Goal: Task Accomplishment & Management: Complete application form

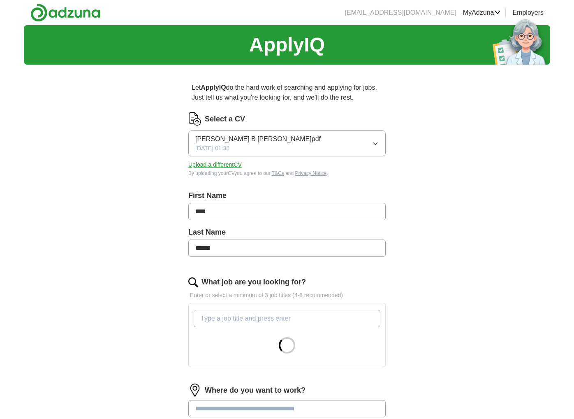
click at [348, 143] on button "[PERSON_NAME] B [PERSON_NAME]pdf [DATE] 01:38" at bounding box center [286, 143] width 197 height 26
click at [347, 143] on button "[PERSON_NAME] B [PERSON_NAME]pdf [DATE] 01:38" at bounding box center [286, 143] width 197 height 26
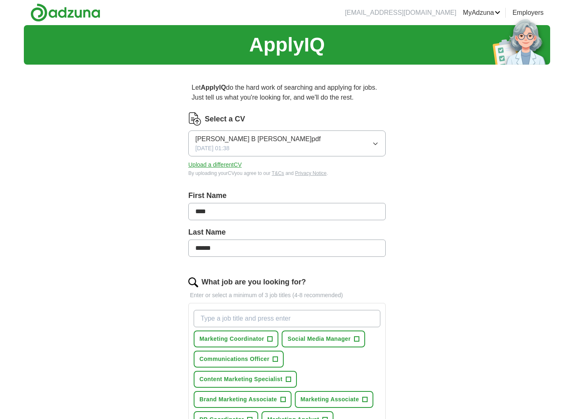
scroll to position [41, 0]
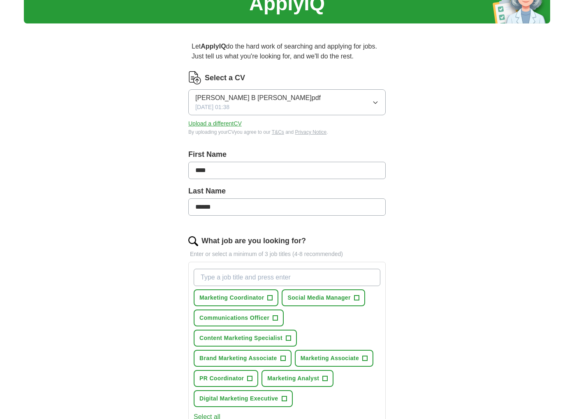
click at [277, 112] on button "[PERSON_NAME] B [PERSON_NAME]pdf [DATE] 01:38" at bounding box center [286, 102] width 197 height 26
click at [150, 118] on div "ApplyIQ Let ApplyIQ do the hard work of searching and applying for jobs. Just t…" at bounding box center [287, 314] width 526 height 660
click at [225, 125] on button "Upload a different CV" at bounding box center [214, 123] width 53 height 9
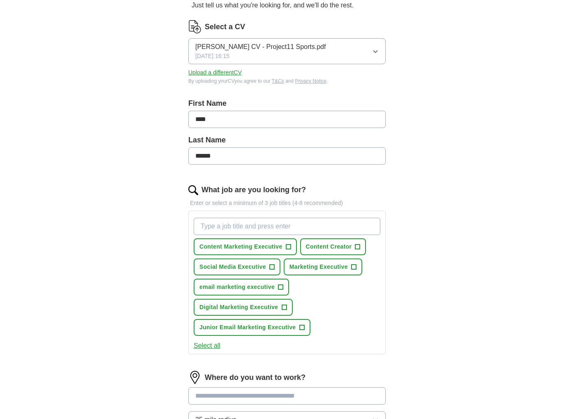
scroll to position [164, 0]
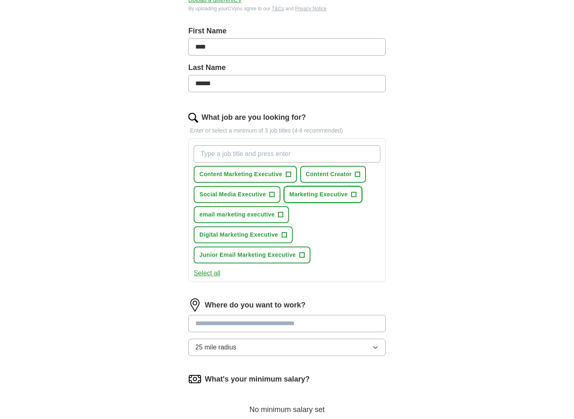
click at [328, 194] on span "Marketing Executive" at bounding box center [318, 194] width 58 height 9
click at [249, 193] on span "Social Media Executive" at bounding box center [232, 194] width 67 height 9
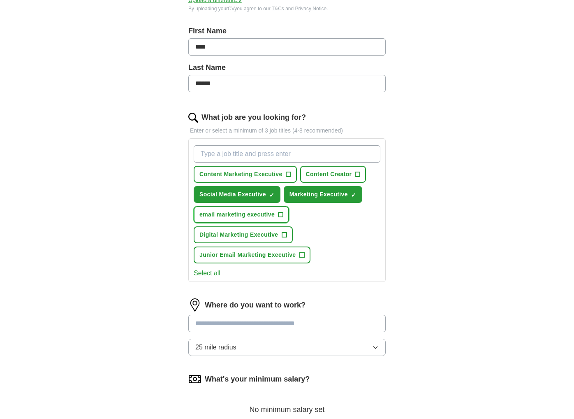
click at [275, 211] on button "email marketing executive +" at bounding box center [241, 214] width 95 height 17
click at [265, 230] on span "Digital Marketing Executive" at bounding box center [238, 234] width 79 height 9
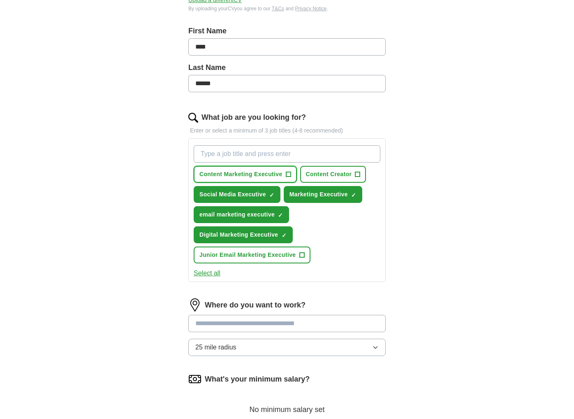
click at [270, 173] on span "Content Marketing Executive" at bounding box center [240, 174] width 83 height 9
click at [291, 255] on span "Junior Email Marketing Executive" at bounding box center [247, 254] width 97 height 9
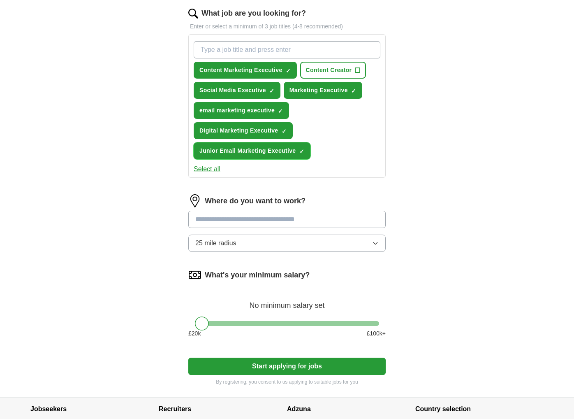
scroll to position [288, 0]
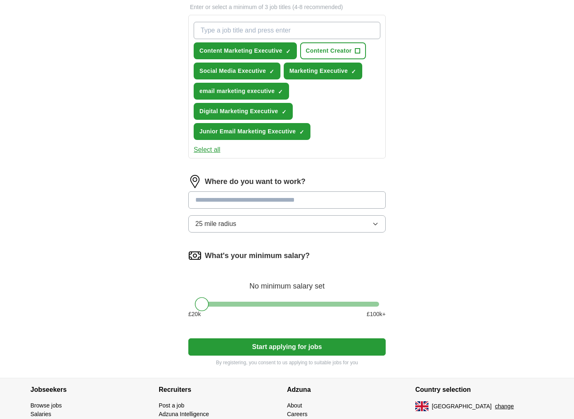
click at [315, 201] on input at bounding box center [286, 199] width 197 height 17
type input "**"
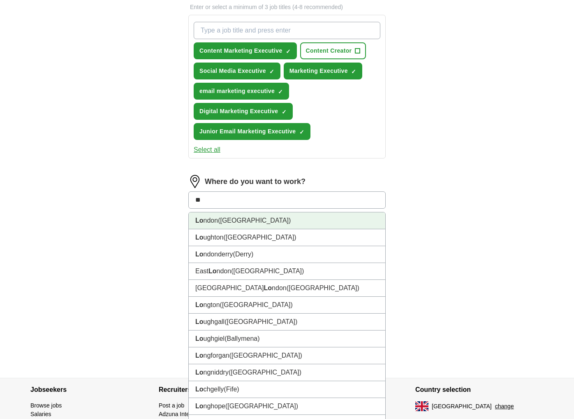
click at [248, 222] on li "Lo ndon ([GEOGRAPHIC_DATA])" at bounding box center [287, 220] width 197 height 17
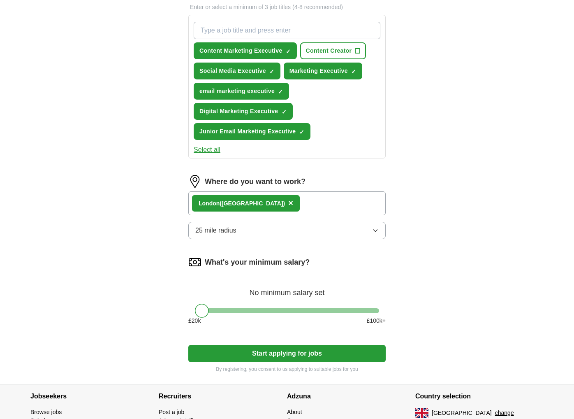
click at [319, 229] on button "25 mile radius" at bounding box center [286, 230] width 197 height 17
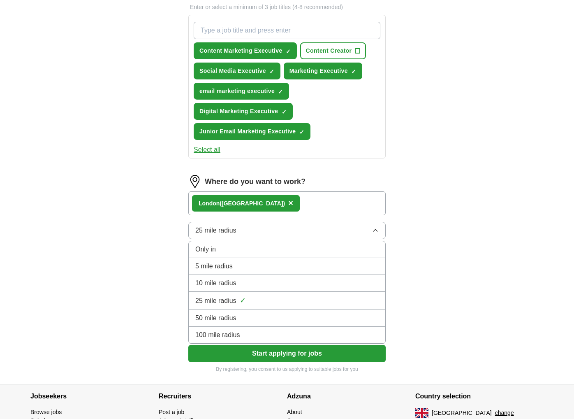
click at [258, 278] on div "10 mile radius" at bounding box center [286, 283] width 183 height 10
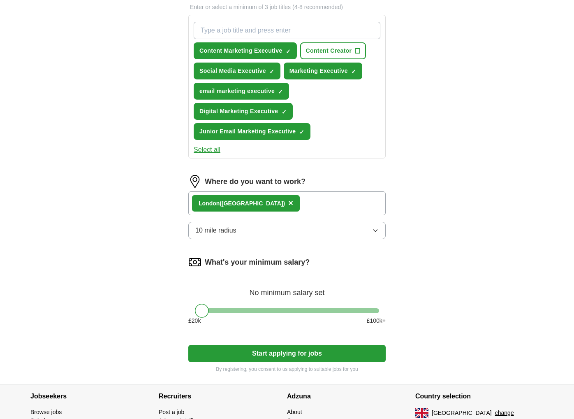
click at [290, 225] on button "10 mile radius" at bounding box center [286, 230] width 197 height 17
click at [552, 253] on div "ApplyIQ Let ApplyIQ do the hard work of searching and applying for jobs. Just t…" at bounding box center [287, 60] width 574 height 647
click at [267, 356] on button "Start applying for jobs" at bounding box center [286, 353] width 197 height 17
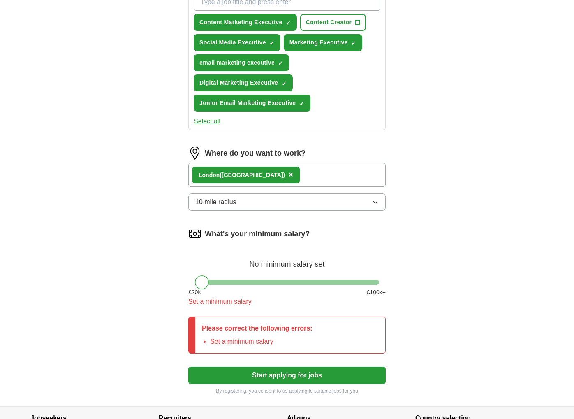
scroll to position [329, 0]
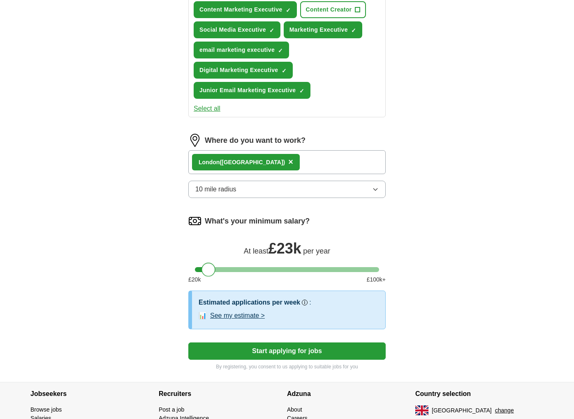
drag, startPoint x: 204, startPoint y: 270, endPoint x: 211, endPoint y: 267, distance: 6.6
click at [211, 267] on div at bounding box center [208, 269] width 14 height 14
click at [280, 350] on button "Start applying for jobs" at bounding box center [286, 350] width 197 height 17
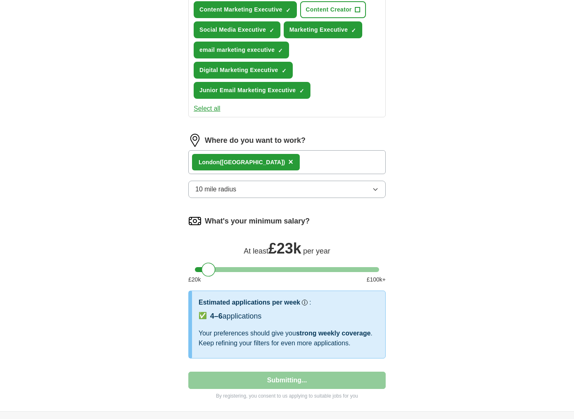
select select "**"
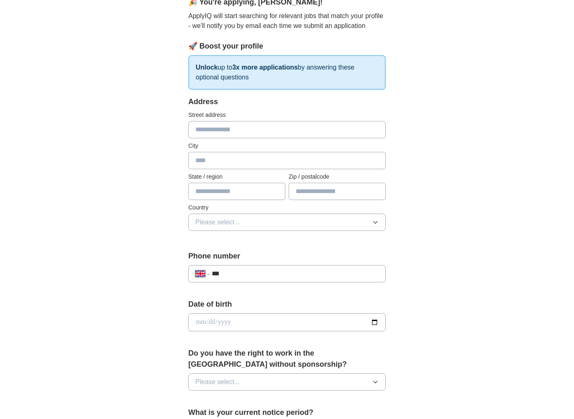
scroll to position [0, 0]
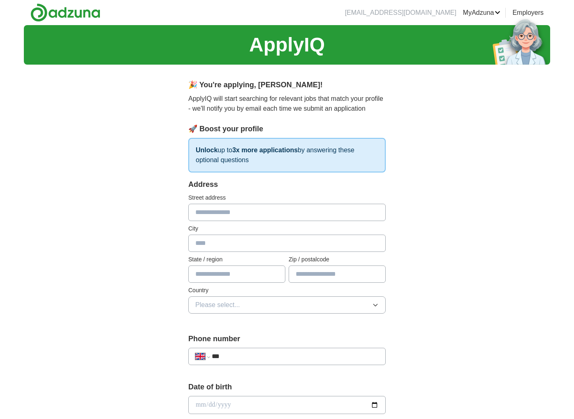
click at [211, 206] on input "text" at bounding box center [286, 212] width 197 height 17
type input "**********"
type input "******"
type input "*******"
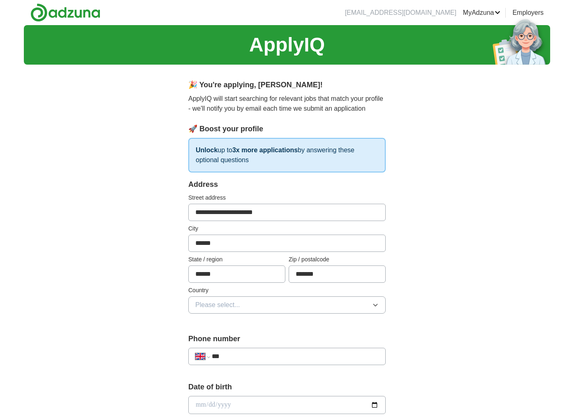
scroll to position [41, 0]
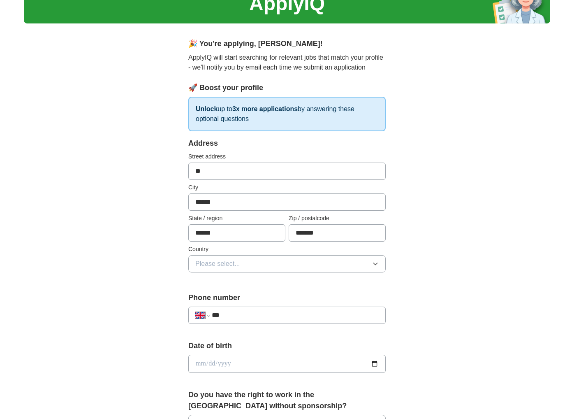
type input "*"
type input "**********"
click at [278, 270] on button "Please select..." at bounding box center [286, 263] width 197 height 17
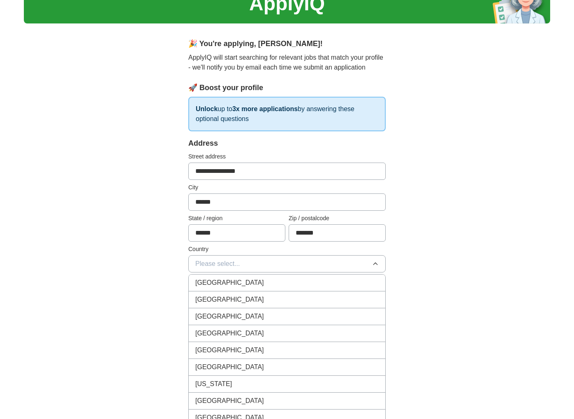
click at [253, 285] on div "[GEOGRAPHIC_DATA]" at bounding box center [286, 283] width 183 height 10
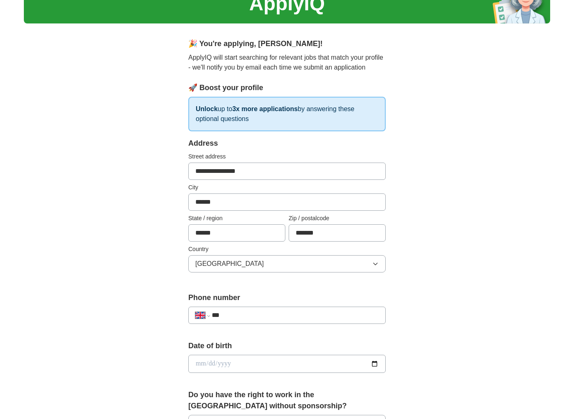
click at [285, 313] on input "***" at bounding box center [295, 315] width 167 height 10
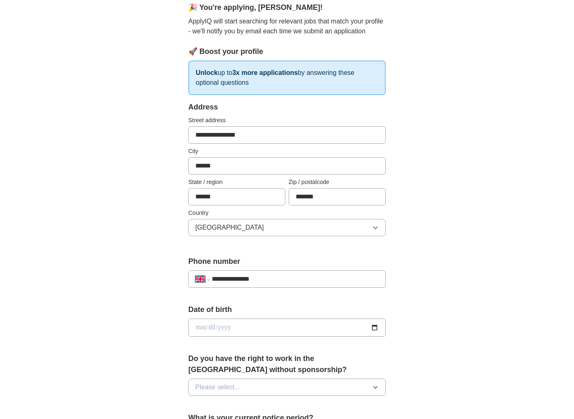
scroll to position [123, 0]
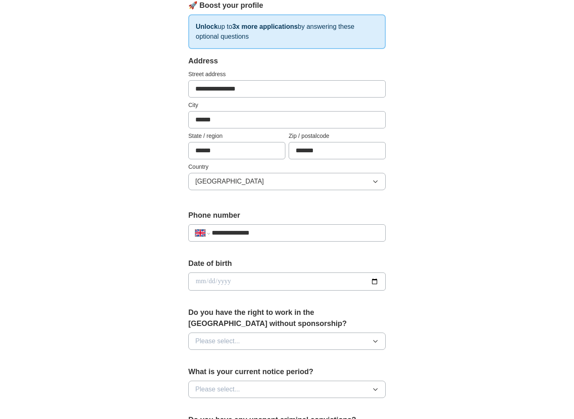
type input "**********"
click at [263, 280] on input "date" at bounding box center [286, 281] width 197 height 18
type input "**********"
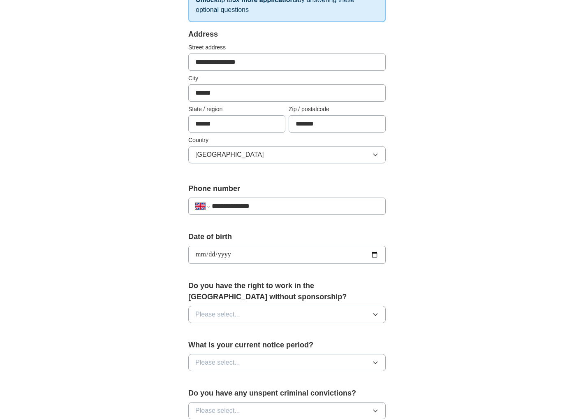
scroll to position [164, 0]
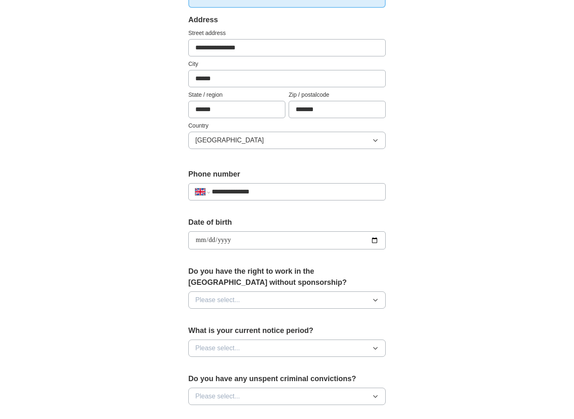
click at [254, 295] on button "Please select..." at bounding box center [286, 299] width 197 height 17
click at [228, 331] on div "No" at bounding box center [286, 336] width 183 height 10
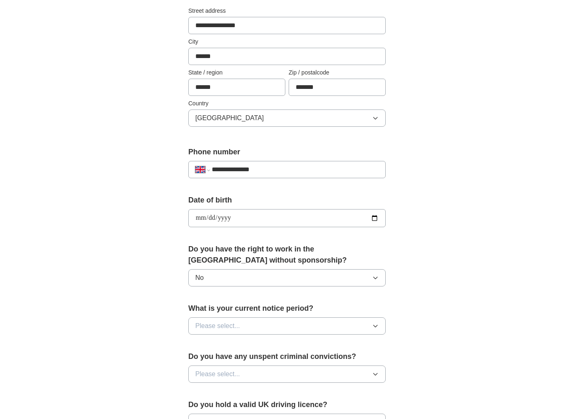
scroll to position [247, 0]
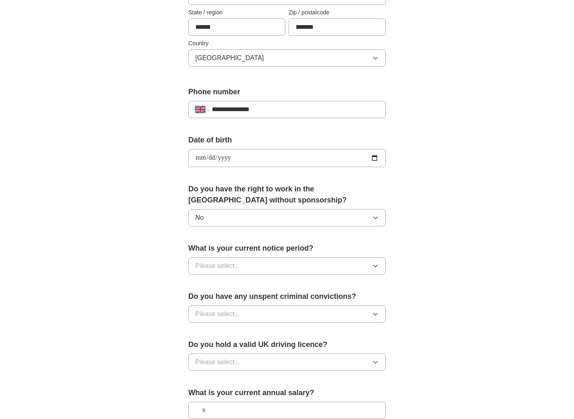
click at [234, 261] on span "Please select..." at bounding box center [217, 266] width 45 height 10
click at [209, 220] on button "No" at bounding box center [286, 217] width 197 height 17
click at [215, 238] on div "Yes" at bounding box center [286, 236] width 183 height 10
click at [240, 269] on button "Please select..." at bounding box center [286, 265] width 197 height 17
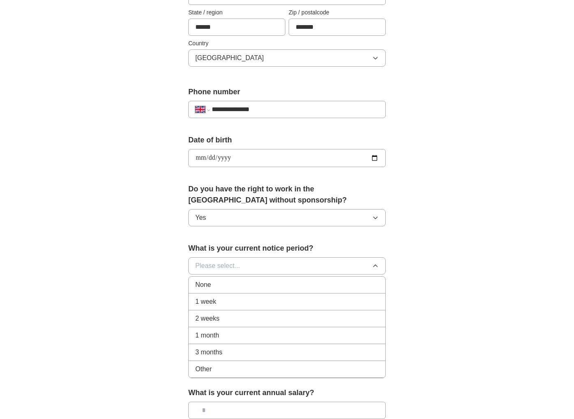
click at [232, 287] on div "None" at bounding box center [286, 285] width 183 height 10
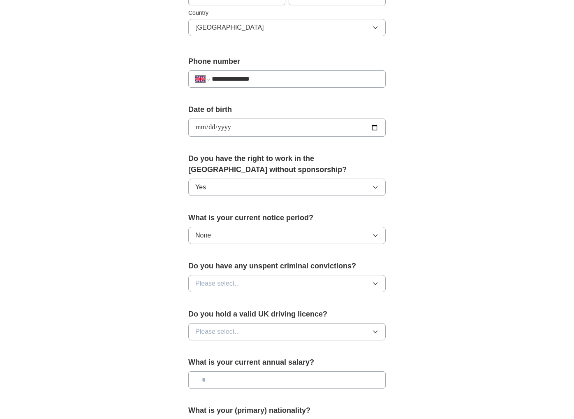
scroll to position [329, 0]
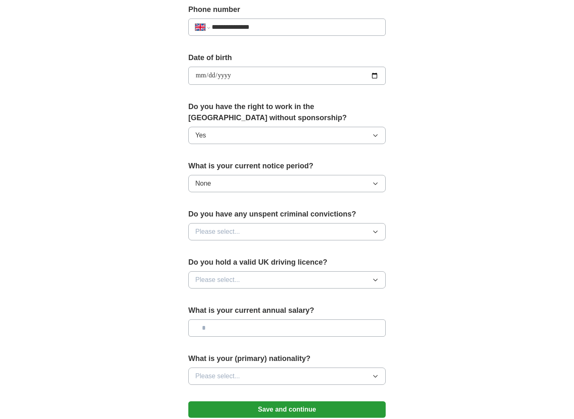
click at [230, 227] on span "Please select..." at bounding box center [217, 232] width 45 height 10
click at [227, 270] on div "No" at bounding box center [286, 267] width 183 height 10
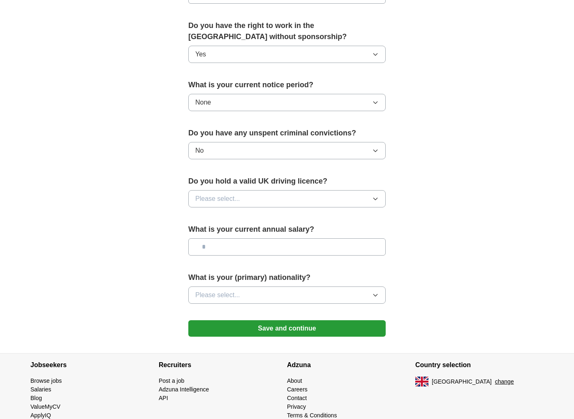
scroll to position [411, 0]
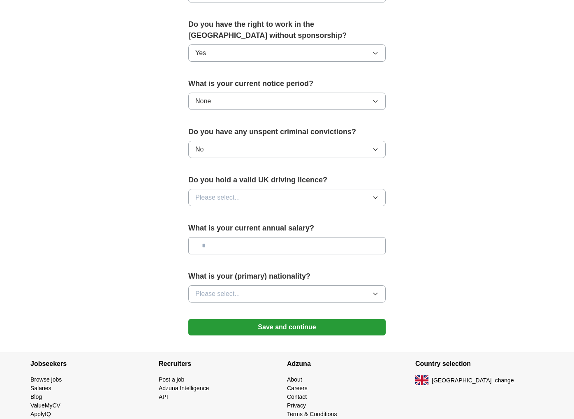
click at [220, 195] on span "Please select..." at bounding box center [217, 197] width 45 height 10
click at [225, 231] on div "No" at bounding box center [286, 233] width 183 height 10
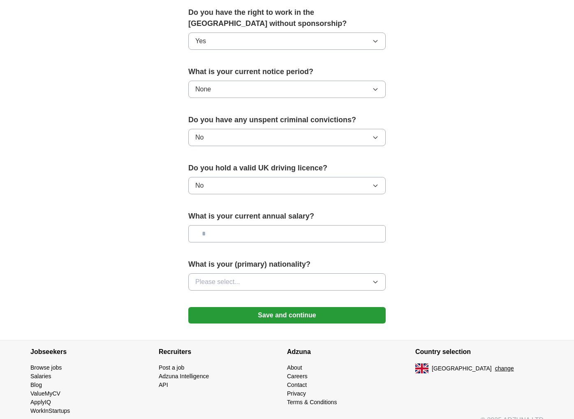
scroll to position [433, 0]
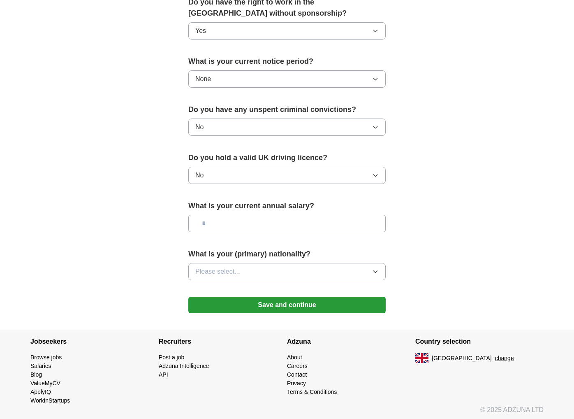
click at [235, 227] on input "text" at bounding box center [286, 223] width 197 height 17
type input "**"
type input "*******"
click at [289, 268] on button "Please select..." at bounding box center [286, 271] width 197 height 17
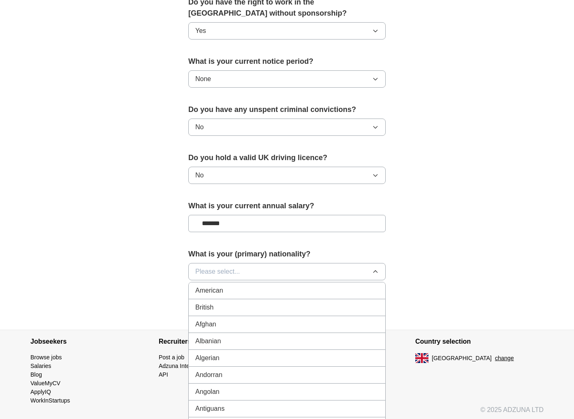
click at [267, 263] on button "Please select..." at bounding box center [286, 271] width 197 height 17
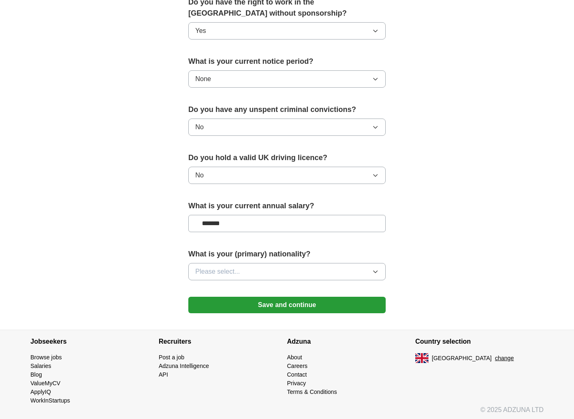
click at [267, 263] on button "Please select..." at bounding box center [286, 271] width 197 height 17
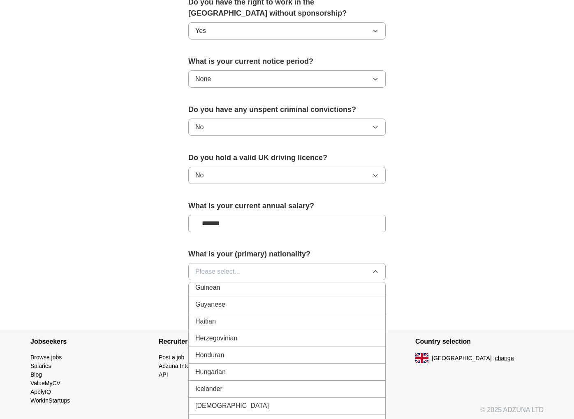
scroll to position [1275, 0]
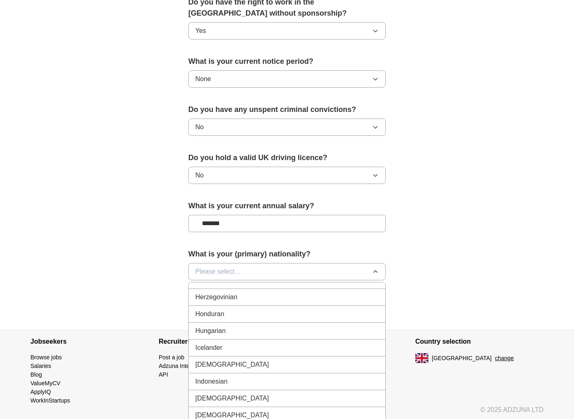
click at [268, 359] on div "[DEMOGRAPHIC_DATA]" at bounding box center [286, 364] width 183 height 10
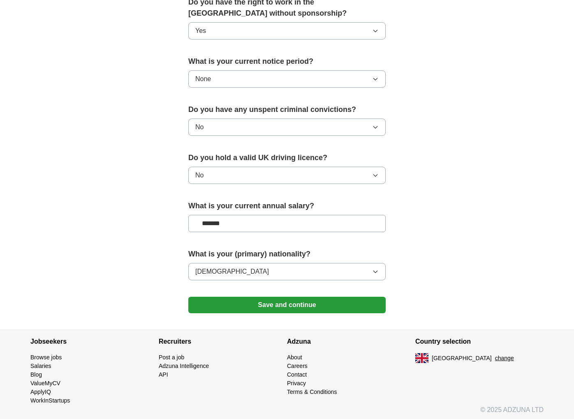
click at [288, 301] on button "Save and continue" at bounding box center [286, 304] width 197 height 16
